Goal: Find specific page/section: Find specific page/section

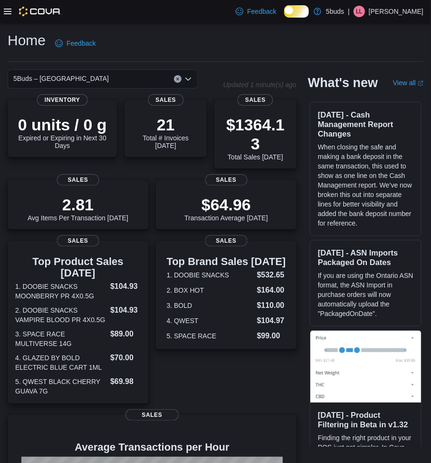
click at [7, 11] on icon at bounding box center [8, 12] width 8 height 6
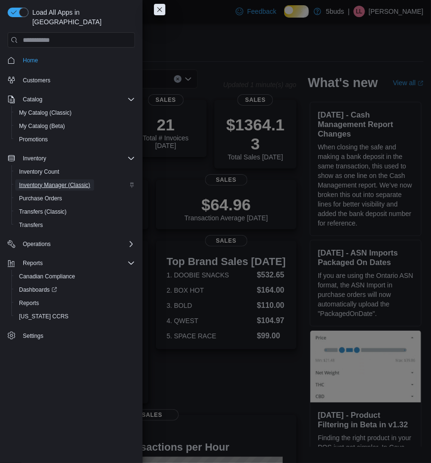
click at [57, 181] on span "Inventory Manager (Classic)" at bounding box center [54, 185] width 71 height 8
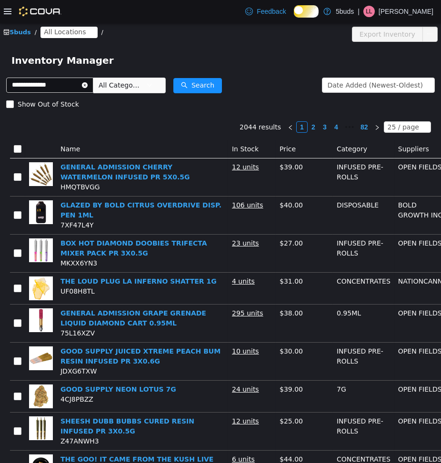
click at [49, 29] on span "All Locations" at bounding box center [65, 31] width 42 height 10
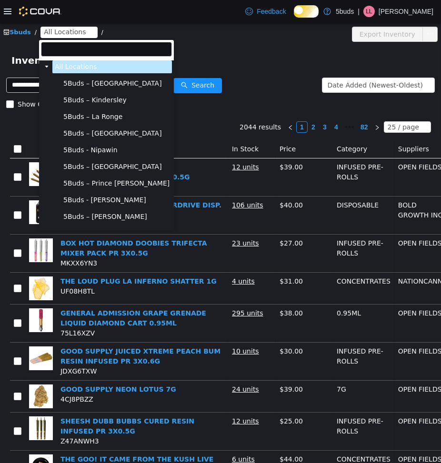
scroll to position [36, 0]
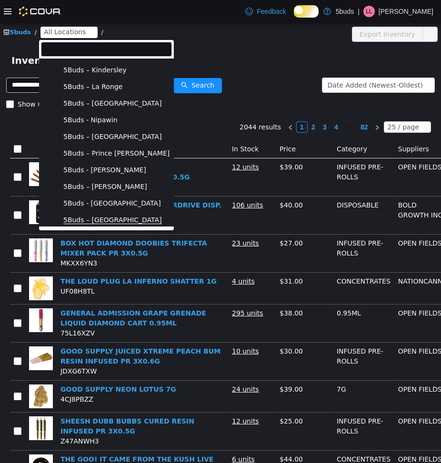
click at [84, 218] on span "5Buds – [GEOGRAPHIC_DATA]" at bounding box center [112, 220] width 98 height 8
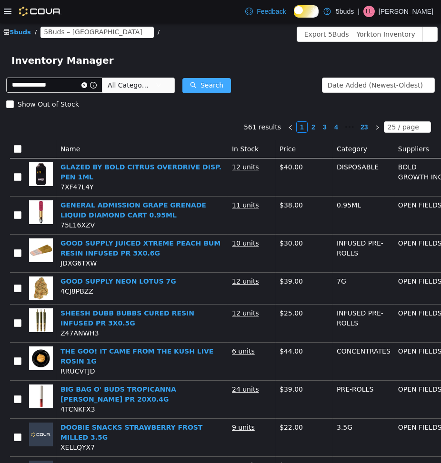
click at [224, 84] on button "Search" at bounding box center [206, 85] width 49 height 15
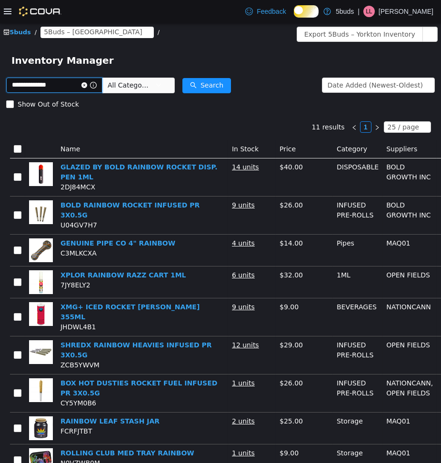
click at [76, 88] on input "**********" at bounding box center [54, 84] width 96 height 15
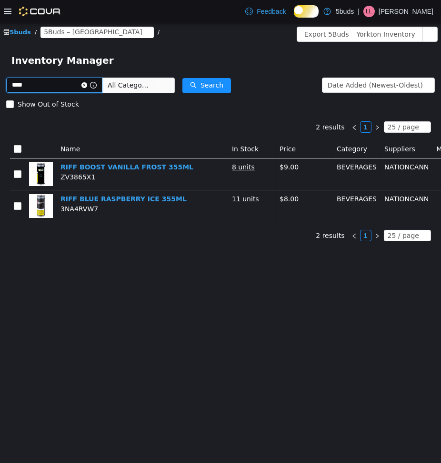
click at [38, 84] on input "****" at bounding box center [54, 84] width 96 height 15
type input "***"
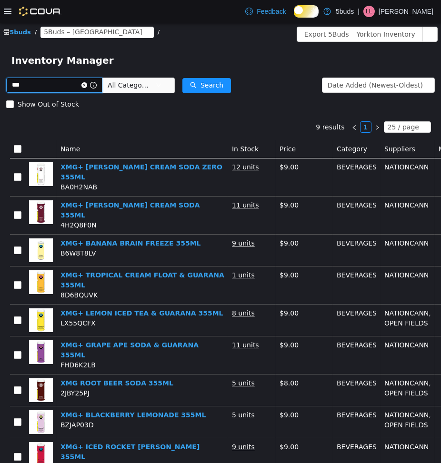
click at [92, 82] on span at bounding box center [88, 84] width 15 height 7
click at [87, 83] on icon "icon: close-circle" at bounding box center [84, 85] width 6 height 6
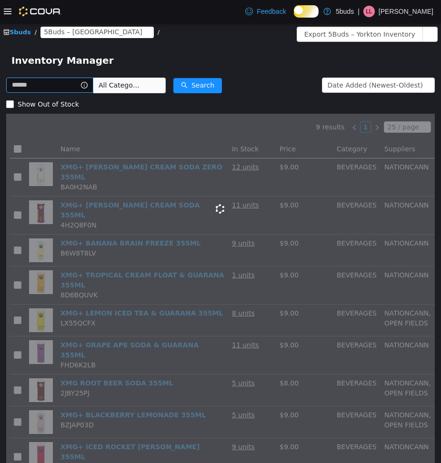
click at [121, 85] on span "All Categories" at bounding box center [119, 85] width 43 height 10
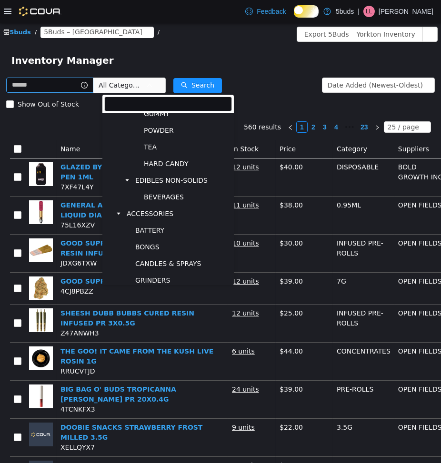
scroll to position [508, 0]
click at [155, 200] on span "BEVERAGES" at bounding box center [164, 196] width 40 height 8
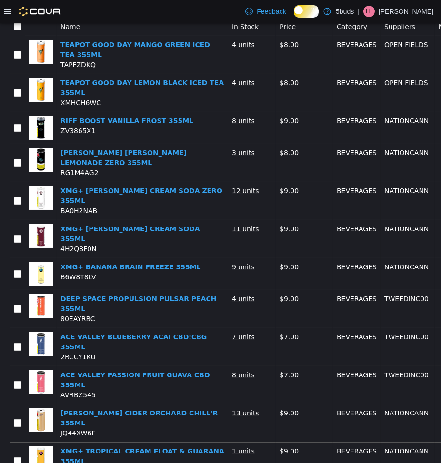
scroll to position [0, 0]
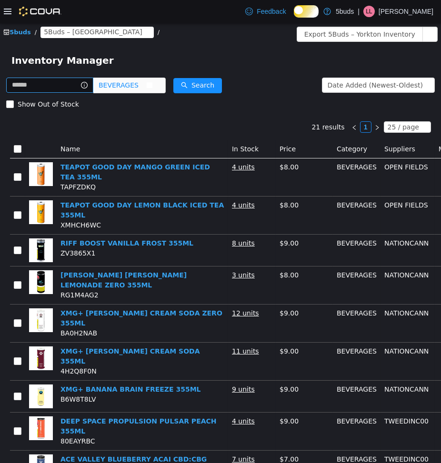
click at [122, 89] on span "BEVERAGES" at bounding box center [118, 85] width 40 height 14
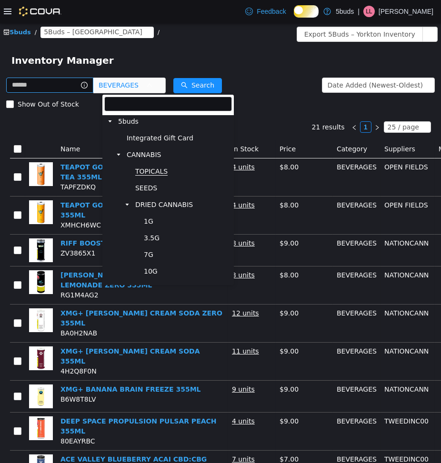
click at [137, 171] on span "TOPICALS" at bounding box center [151, 171] width 32 height 8
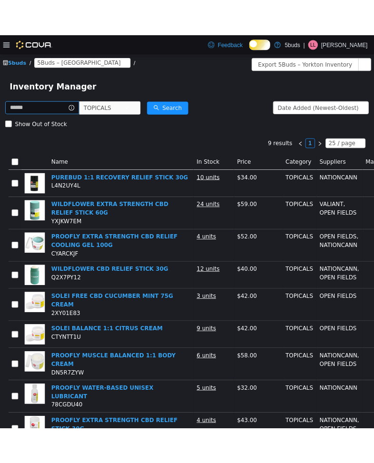
scroll to position [31, 0]
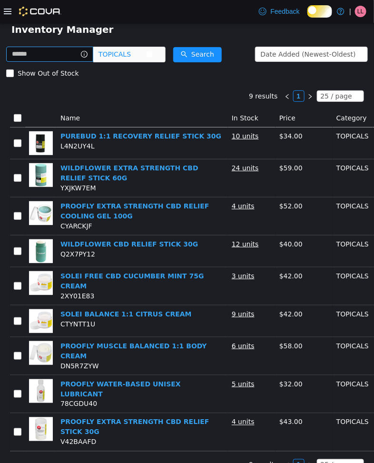
click at [131, 51] on span "TOPICALS" at bounding box center [114, 54] width 32 height 14
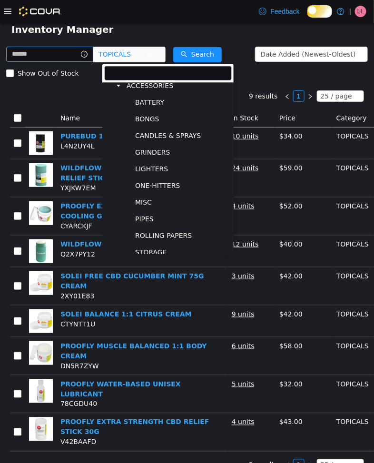
scroll to position [604, 0]
click at [145, 90] on span "ACCESSORIES" at bounding box center [150, 86] width 47 height 8
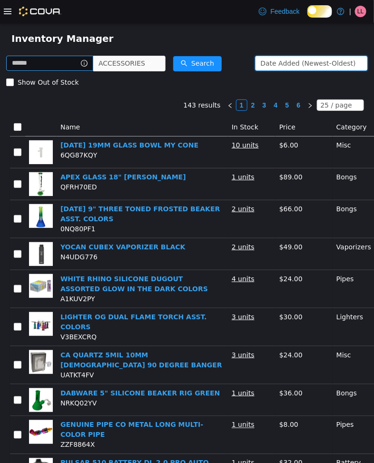
click at [267, 69] on div "Date Added (Newest-Oldest)" at bounding box center [308, 63] width 95 height 14
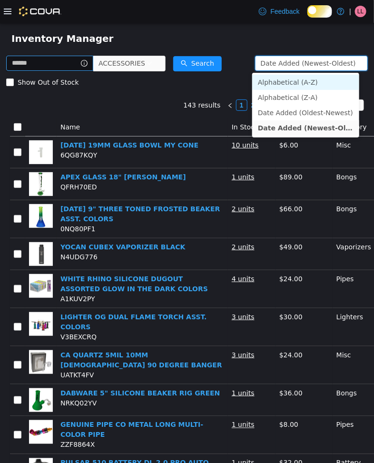
click at [269, 87] on li "Alphabetical (A-Z)" at bounding box center [305, 81] width 107 height 15
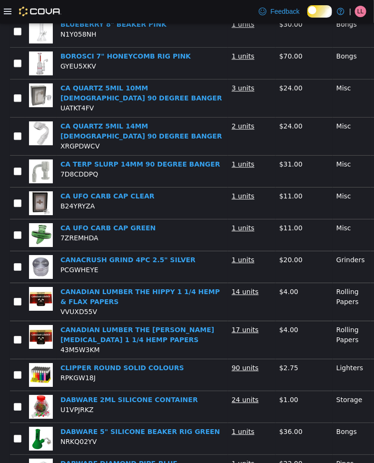
scroll to position [560, 0]
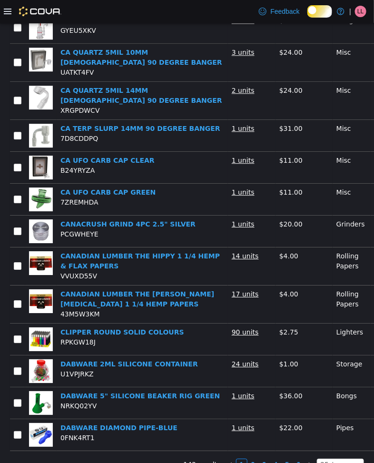
click at [248, 459] on link "2" at bounding box center [253, 464] width 10 height 10
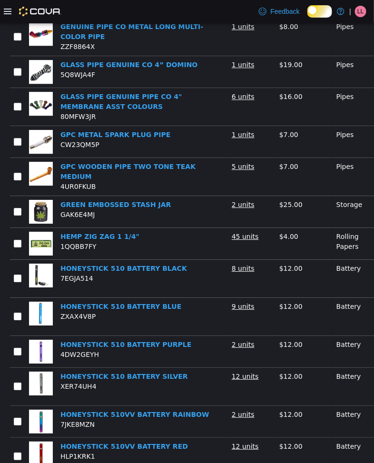
scroll to position [590, 0]
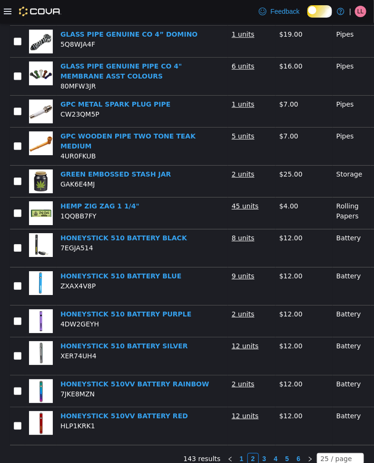
click at [259, 453] on link "3" at bounding box center [264, 458] width 10 height 10
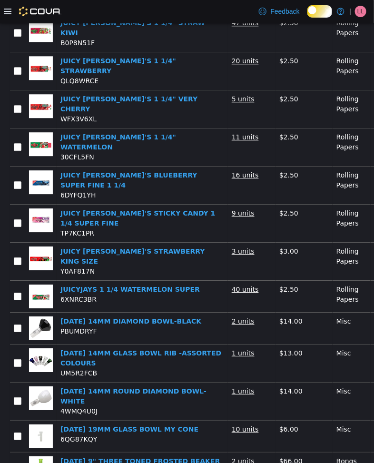
scroll to position [548, 0]
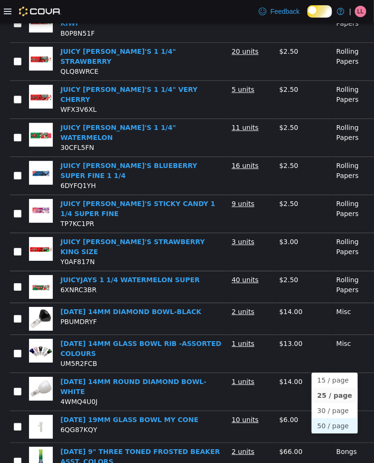
click at [336, 422] on li "50 / page" at bounding box center [335, 425] width 46 height 15
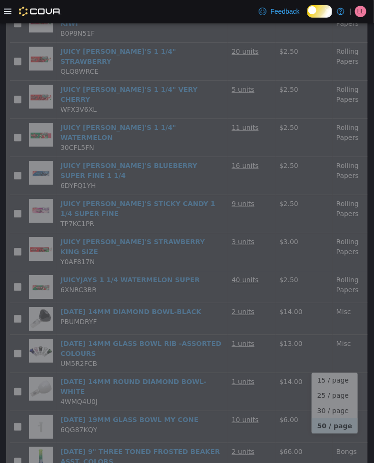
scroll to position [539, 0]
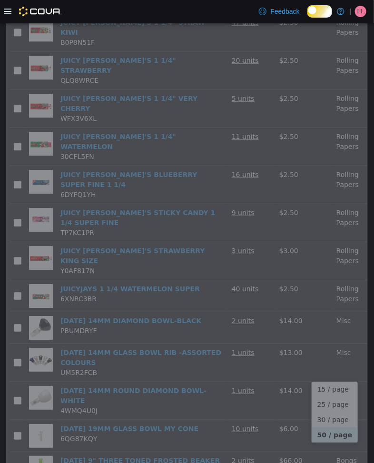
click at [336, 422] on div "143 results 1 2 3 50 / page Name In Stock Price Category Suppliers Manufacturer…" at bounding box center [187, 61] width 362 height 973
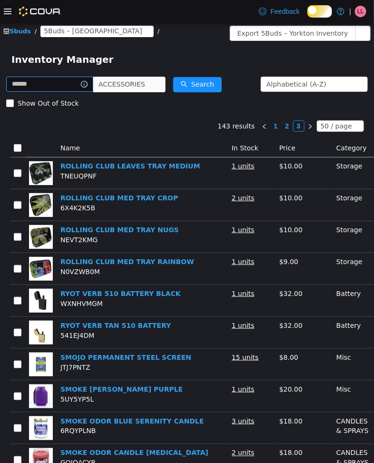
scroll to position [0, 0]
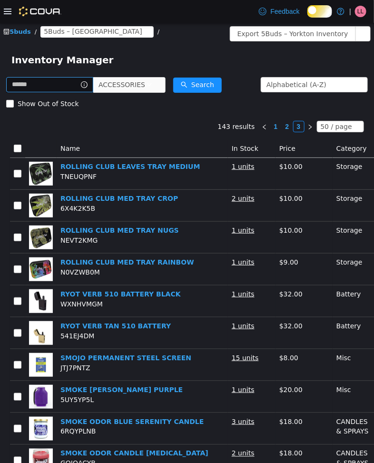
click at [283, 127] on link "2" at bounding box center [287, 126] width 10 height 10
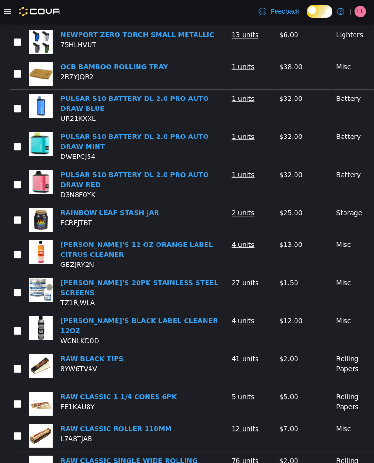
scroll to position [1375, 0]
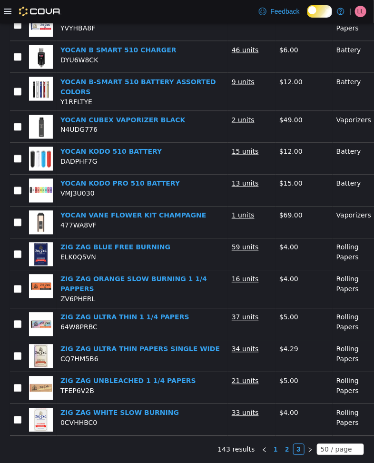
scroll to position [1109, 0]
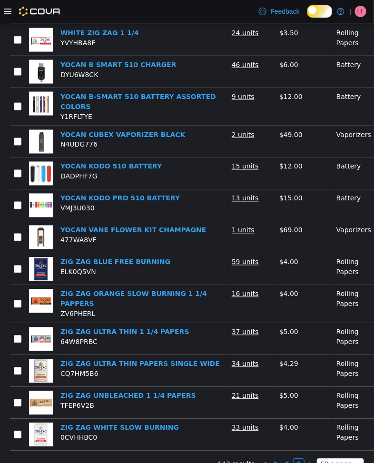
click at [282, 459] on link "2" at bounding box center [287, 464] width 10 height 10
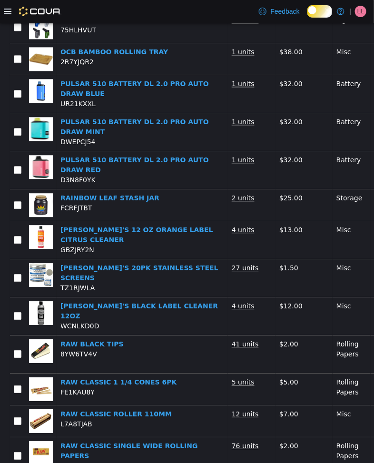
scroll to position [1375, 0]
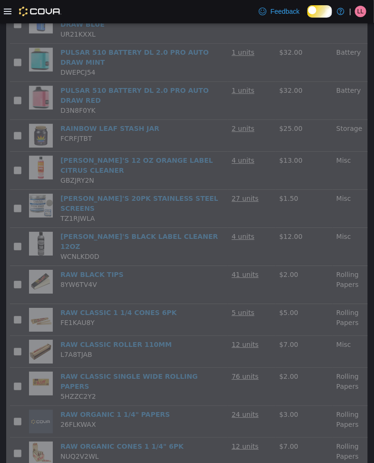
scroll to position [1109, 0]
